Goal: Task Accomplishment & Management: Use online tool/utility

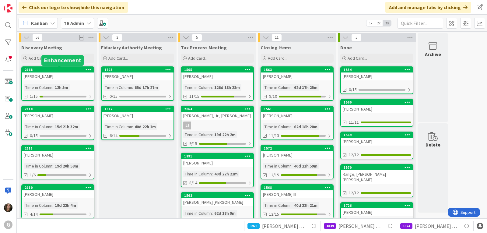
click at [38, 90] on div "Time in Column" at bounding box center [38, 87] width 29 height 7
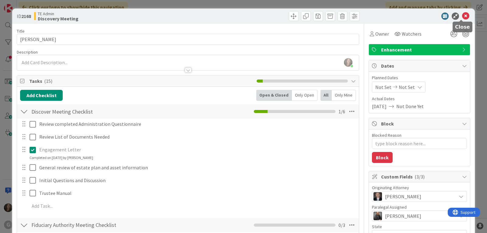
click at [462, 15] on icon at bounding box center [465, 15] width 7 height 7
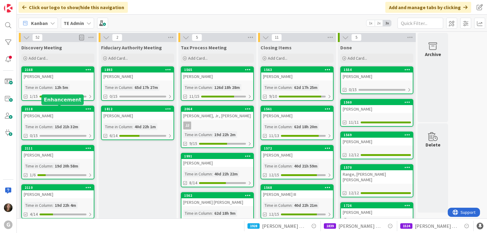
click at [75, 106] on div "2118" at bounding box center [58, 108] width 72 height 5
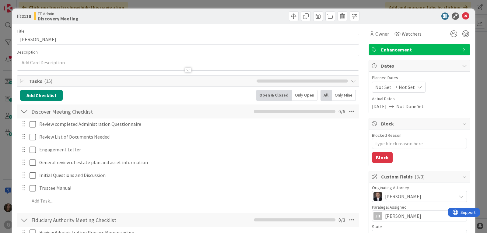
type textarea "x"
click at [462, 16] on icon at bounding box center [465, 15] width 7 height 7
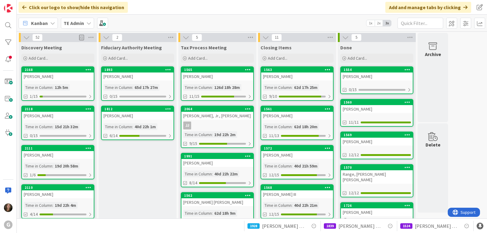
click at [73, 22] on b "TE Admin" at bounding box center [74, 23] width 20 height 6
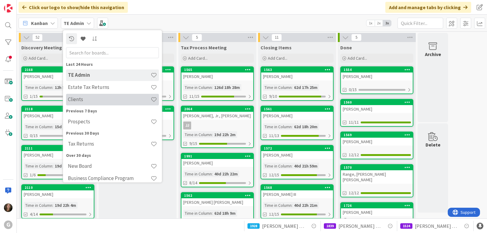
click at [71, 102] on h4 "Clients" at bounding box center [109, 99] width 83 height 6
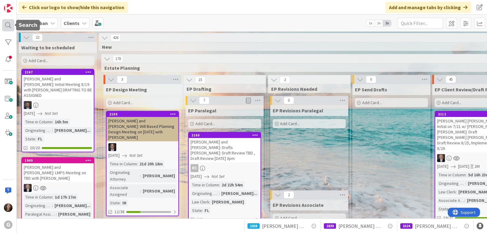
click at [6, 25] on div at bounding box center [8, 25] width 12 height 12
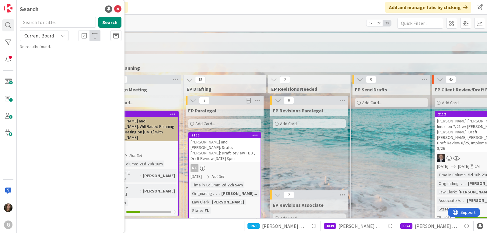
click at [53, 23] on input "text" at bounding box center [58, 22] width 76 height 11
type input "[PERSON_NAME]"
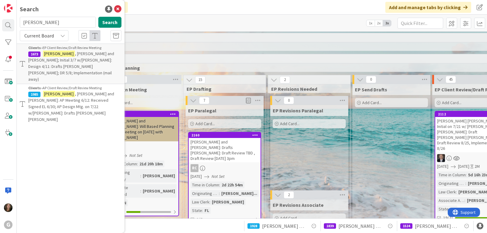
click at [53, 60] on span ", [PERSON_NAME] and [PERSON_NAME]; Initial 3/7 w/[PERSON_NAME]: Design 4/11: Dr…" at bounding box center [71, 66] width 86 height 31
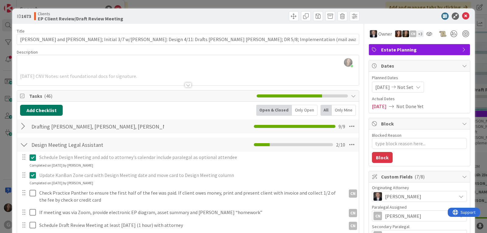
click at [51, 109] on button "Add Checklist" at bounding box center [41, 110] width 43 height 11
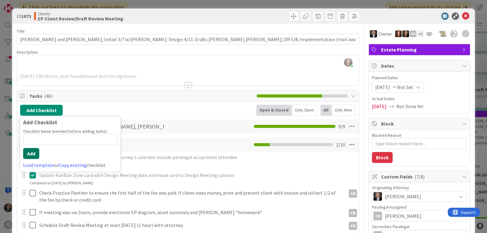
click at [26, 155] on button "Add" at bounding box center [31, 153] width 16 height 11
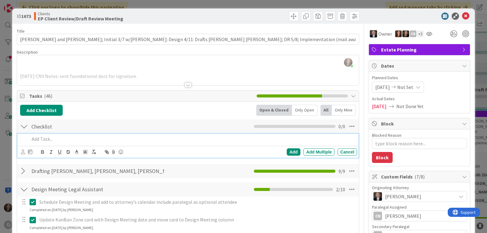
type textarea "x"
click at [22, 153] on icon at bounding box center [23, 151] width 4 height 5
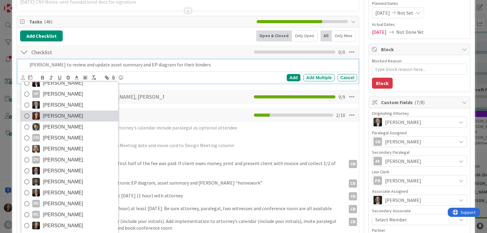
scroll to position [91, 0]
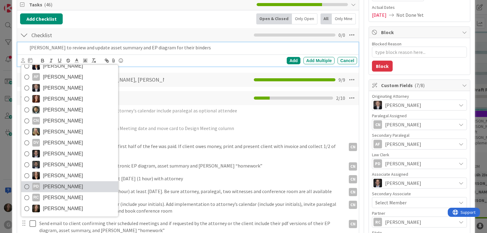
click at [36, 185] on div "PD" at bounding box center [36, 187] width 8 height 8
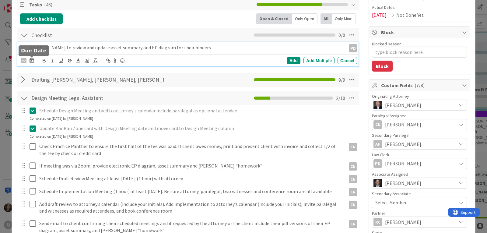
click at [30, 61] on icon at bounding box center [32, 60] width 4 height 5
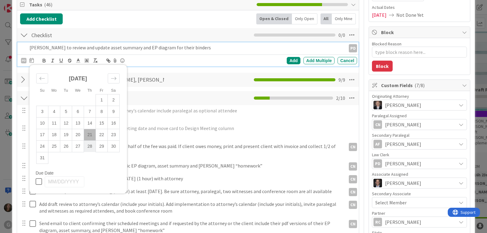
click at [87, 143] on td "28" at bounding box center [90, 146] width 12 height 12
click at [290, 61] on div "Add" at bounding box center [294, 60] width 14 height 7
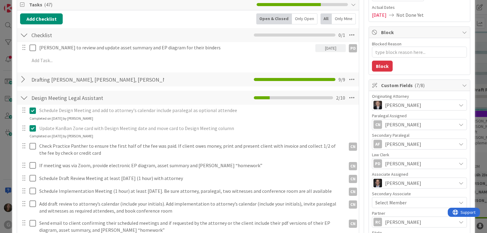
scroll to position [61, 0]
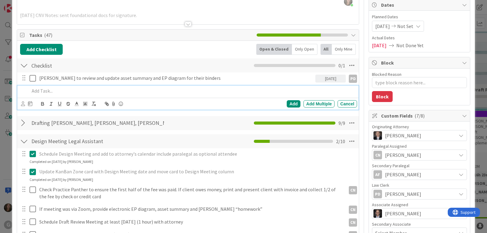
click at [41, 89] on p at bounding box center [192, 90] width 325 height 7
click at [46, 90] on p "[PERSON_NAME] to" at bounding box center [192, 90] width 325 height 7
click at [23, 103] on icon at bounding box center [23, 103] width 4 height 5
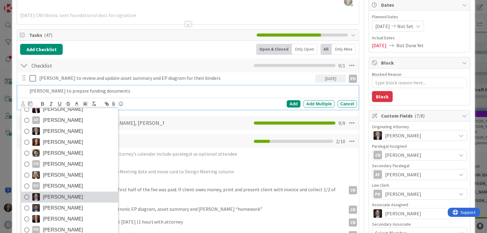
scroll to position [122, 0]
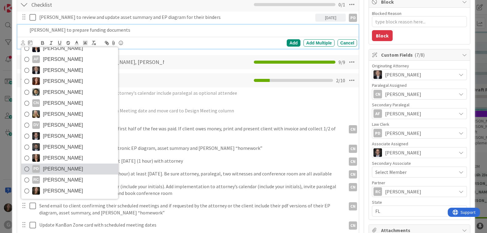
click at [40, 166] on link "PD [PERSON_NAME]" at bounding box center [69, 168] width 97 height 11
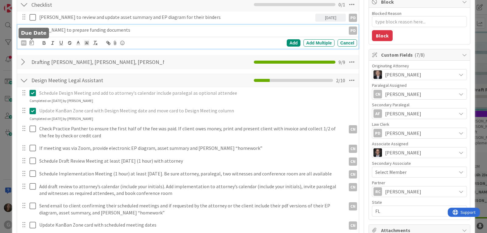
click at [30, 43] on icon at bounding box center [32, 42] width 4 height 5
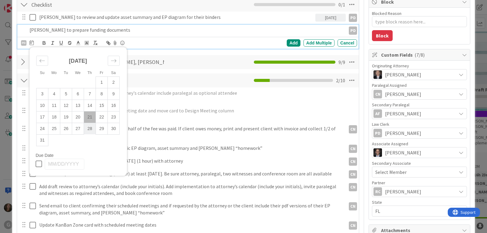
click at [90, 127] on td "28" at bounding box center [90, 129] width 12 height 12
click at [290, 43] on div "Add" at bounding box center [294, 42] width 14 height 7
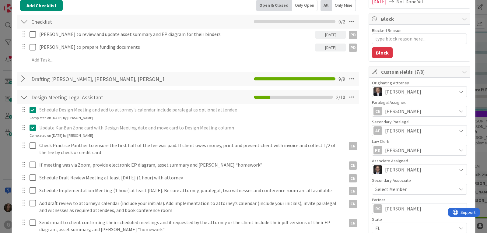
scroll to position [61, 0]
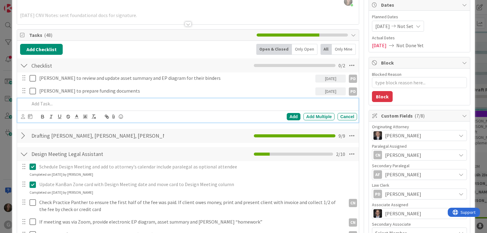
click at [42, 104] on p at bounding box center [192, 103] width 325 height 7
click at [22, 118] on icon at bounding box center [23, 116] width 4 height 5
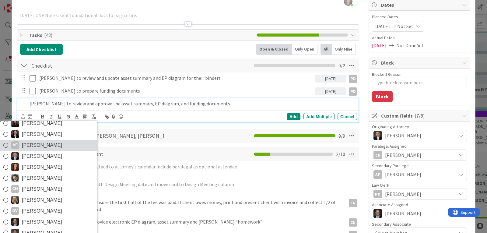
scroll to position [32, 0]
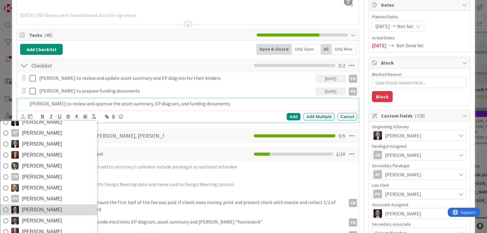
click at [23, 206] on span "[PERSON_NAME]" at bounding box center [42, 209] width 40 height 9
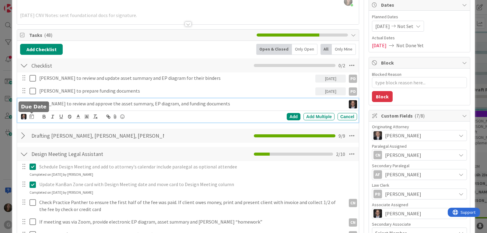
click at [32, 117] on icon at bounding box center [32, 116] width 4 height 5
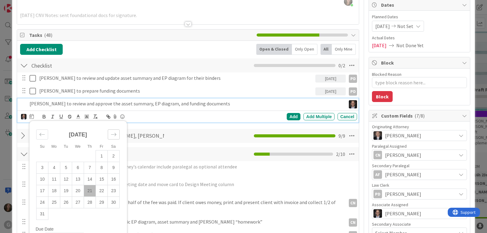
click at [114, 133] on icon "Move forward to switch to the next month." at bounding box center [114, 134] width 6 height 6
click at [67, 155] on td "2" at bounding box center [66, 156] width 12 height 12
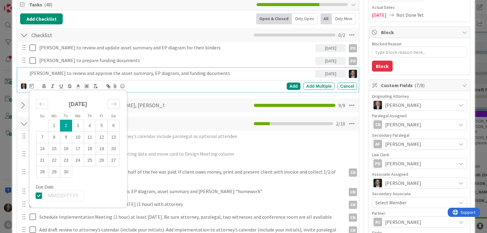
click at [65, 124] on td "2" at bounding box center [66, 126] width 12 height 12
click at [289, 86] on div "Add" at bounding box center [294, 85] width 14 height 7
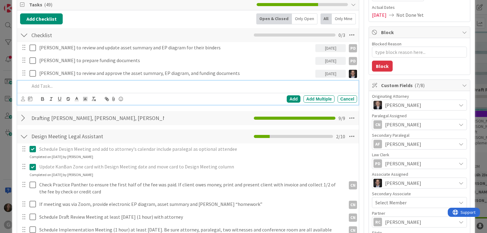
click at [45, 86] on p at bounding box center [192, 85] width 325 height 7
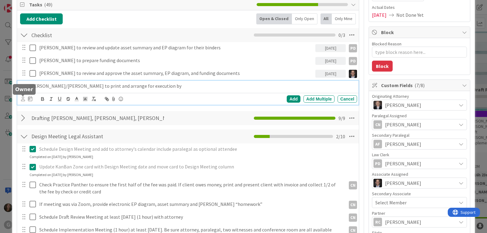
click at [22, 99] on icon at bounding box center [23, 98] width 4 height 5
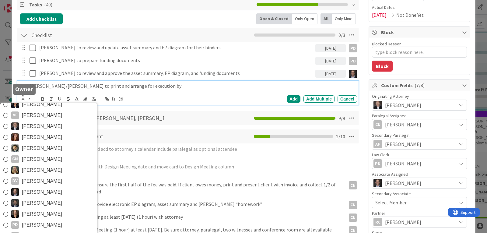
scroll to position [0, 0]
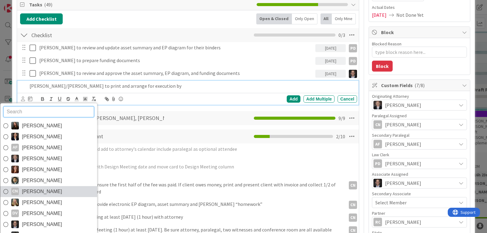
click at [33, 190] on span "[PERSON_NAME]" at bounding box center [42, 191] width 40 height 9
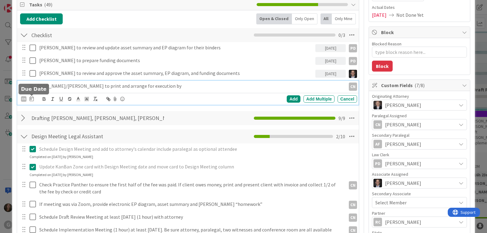
click at [32, 98] on icon at bounding box center [32, 98] width 4 height 5
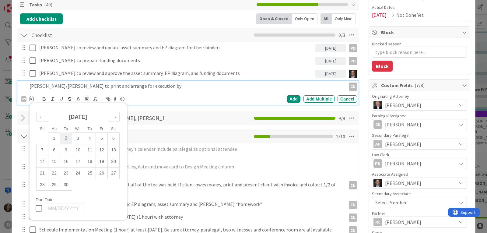
click at [67, 138] on td "2" at bounding box center [66, 138] width 12 height 12
click at [287, 99] on div "Add" at bounding box center [294, 98] width 14 height 7
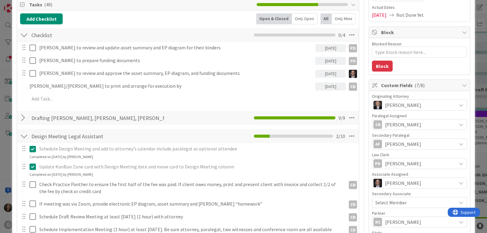
type textarea "x"
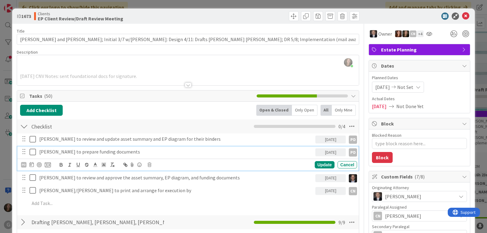
click at [134, 152] on p "[PERSON_NAME] to prepare funding documents" at bounding box center [176, 151] width 274 height 7
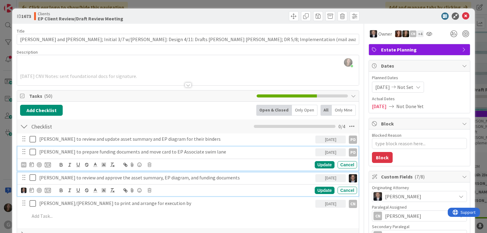
click at [218, 179] on p "[PERSON_NAME] to review and approve the asset summary, EP diagram, and funding …" at bounding box center [176, 177] width 274 height 7
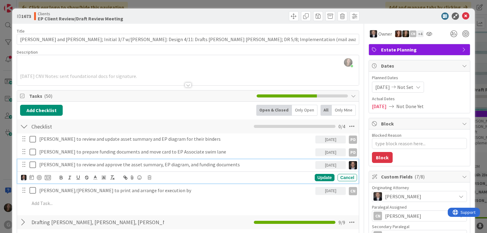
type textarea "x"
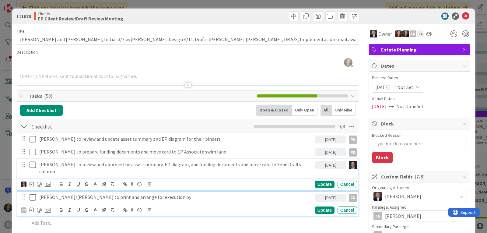
click at [163, 193] on p "[PERSON_NAME]/[PERSON_NAME] to print and arrange for execution by" at bounding box center [176, 196] width 274 height 7
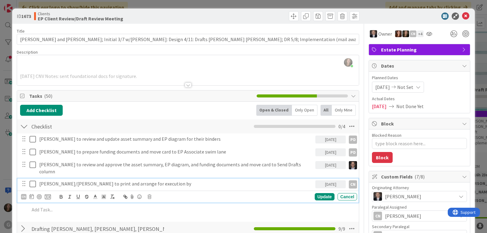
type textarea "x"
click at [320, 193] on div "Update" at bounding box center [325, 196] width 20 height 7
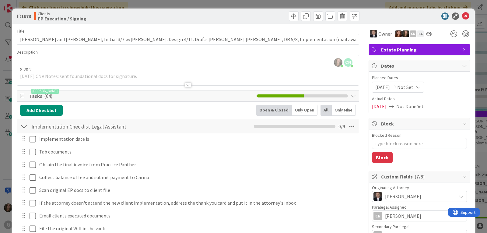
type textarea "x"
